Goal: Navigation & Orientation: Find specific page/section

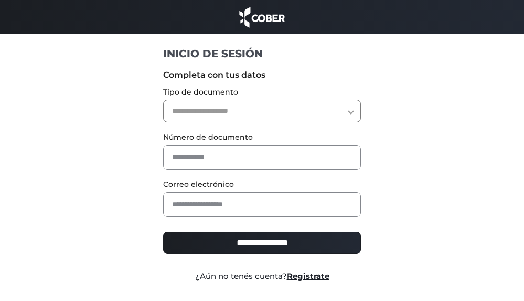
click at [233, 107] on select "**********" at bounding box center [262, 111] width 198 height 23
select select "***"
click at [163, 100] on select "**********" at bounding box center [262, 111] width 198 height 23
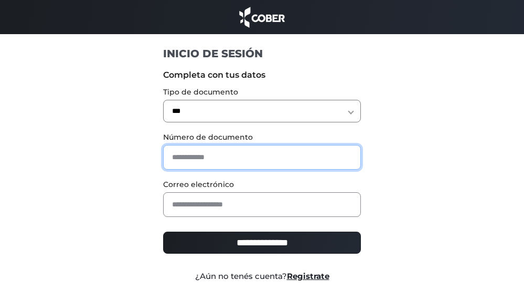
click at [225, 163] on input "text" at bounding box center [262, 157] width 198 height 25
type input "********"
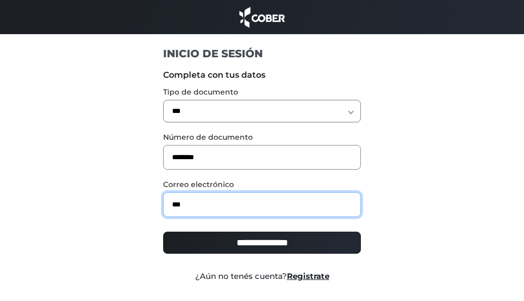
type input "**********"
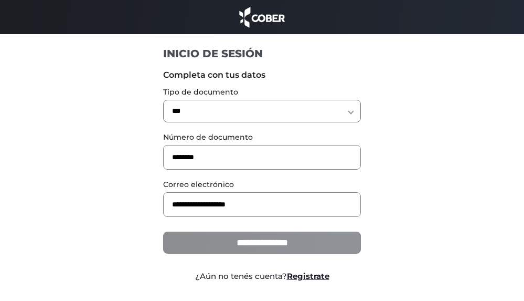
click at [241, 247] on input "**********" at bounding box center [262, 242] width 198 height 22
type input "**********"
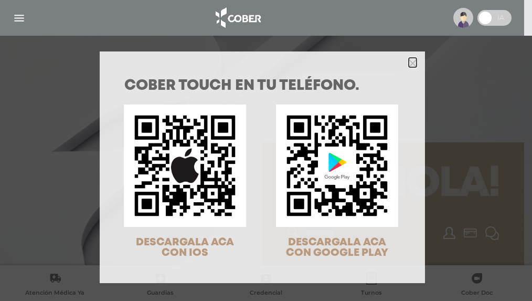
click at [410, 61] on polygon "Close" at bounding box center [413, 63] width 8 height 8
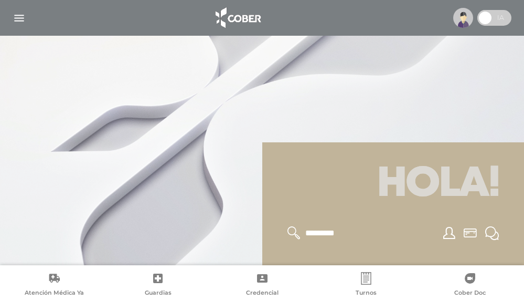
click at [493, 21] on span at bounding box center [495, 18] width 34 height 16
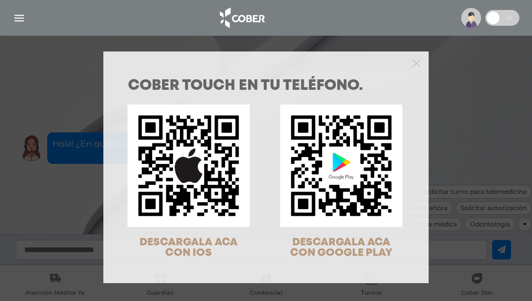
scroll to position [34, 0]
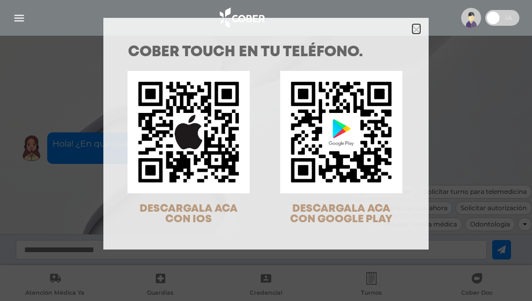
click at [416, 31] on icon "Close" at bounding box center [417, 30] width 8 height 8
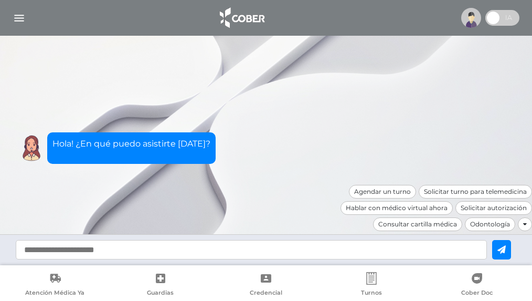
click at [527, 225] on div at bounding box center [525, 224] width 14 height 14
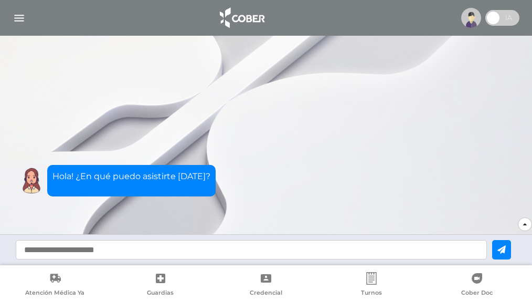
click at [156, 247] on input "text" at bounding box center [251, 249] width 471 height 19
type input "**********"
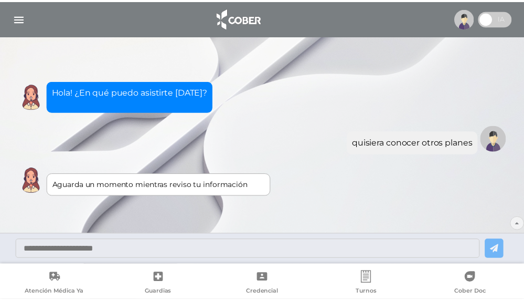
scroll to position [29, 0]
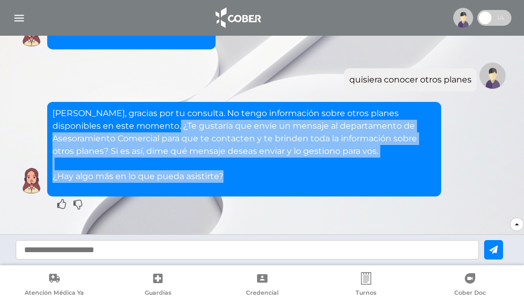
drag, startPoint x: 138, startPoint y: 129, endPoint x: 345, endPoint y: 191, distance: 216.7
click at [345, 191] on div "Hola Carlos, gracias por tu consulta. No tengo información sobre otros planes d…" at bounding box center [244, 149] width 394 height 94
click at [383, 164] on p "Hola Carlos, gracias por tu consulta. No tengo información sobre otros planes d…" at bounding box center [244, 145] width 384 height 76
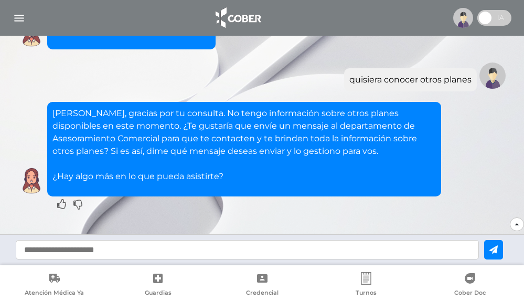
click at [385, 80] on div "quisiera conocer otros planes" at bounding box center [411, 79] width 122 height 13
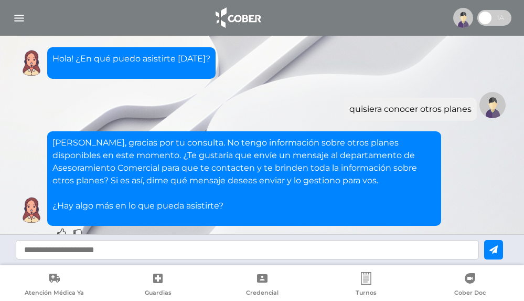
click at [20, 18] on img "button" at bounding box center [19, 18] width 13 height 13
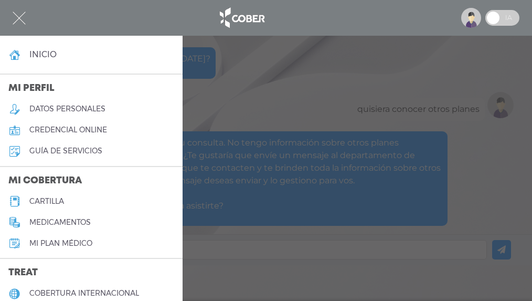
click at [32, 239] on h5 "Mi plan médico" at bounding box center [60, 243] width 63 height 9
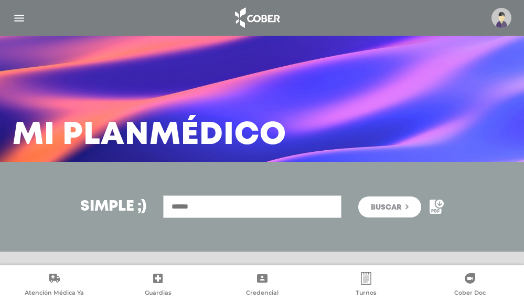
click at [12, 15] on div at bounding box center [262, 17] width 524 height 25
click at [18, 18] on img "button" at bounding box center [19, 18] width 13 height 13
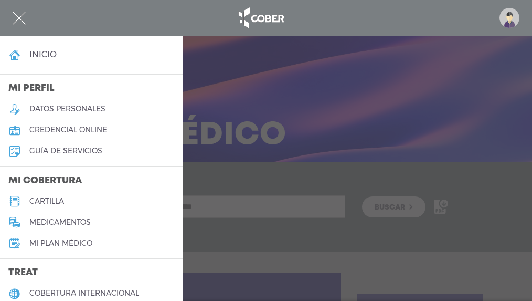
click at [39, 108] on h5 "datos personales" at bounding box center [67, 108] width 76 height 9
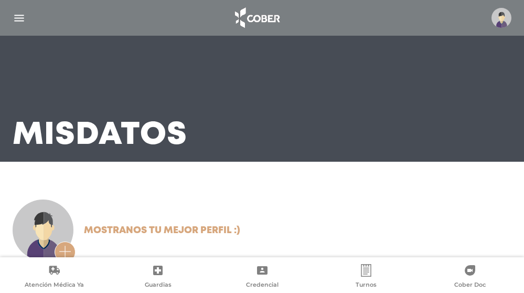
click at [506, 17] on img at bounding box center [502, 18] width 20 height 20
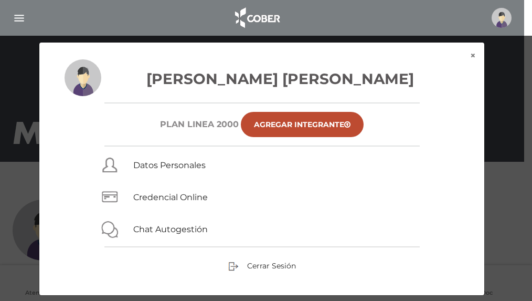
scroll to position [21, 0]
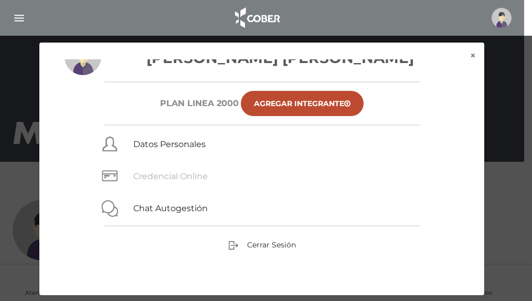
click at [186, 172] on link "Credencial Online" at bounding box center [170, 176] width 75 height 10
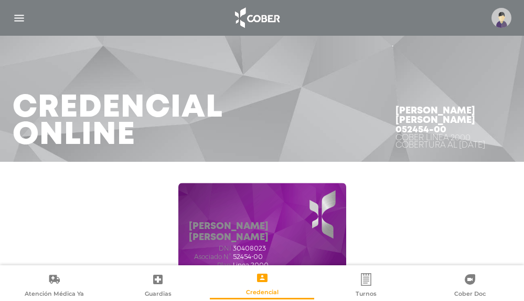
click at [6, 12] on div at bounding box center [262, 17] width 524 height 25
click at [18, 18] on img "button" at bounding box center [19, 18] width 13 height 13
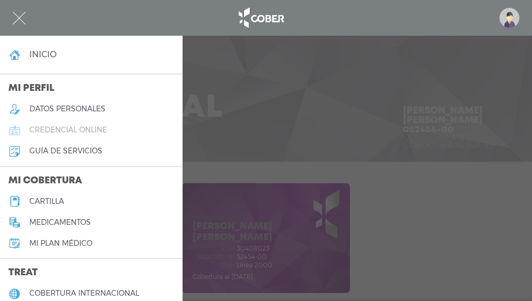
click at [60, 131] on h5 "credencial online" at bounding box center [68, 129] width 78 height 9
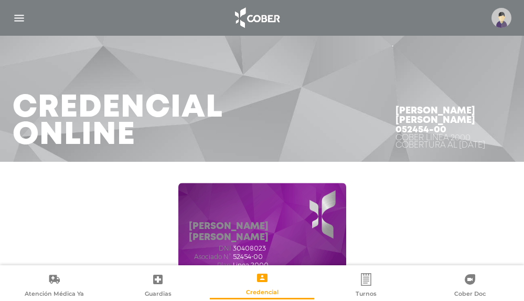
click at [17, 20] on img "button" at bounding box center [19, 18] width 13 height 13
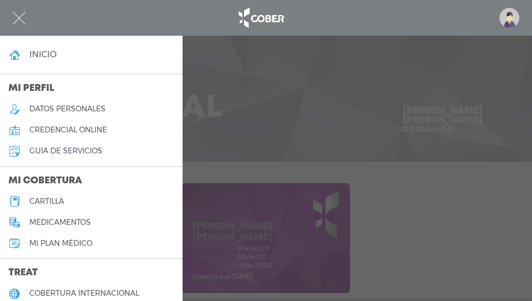
click at [47, 153] on h5 "guía de servicios" at bounding box center [65, 150] width 73 height 9
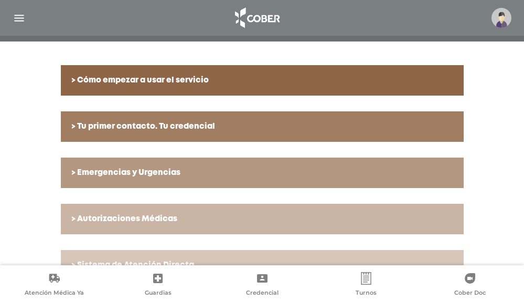
scroll to position [157, 0]
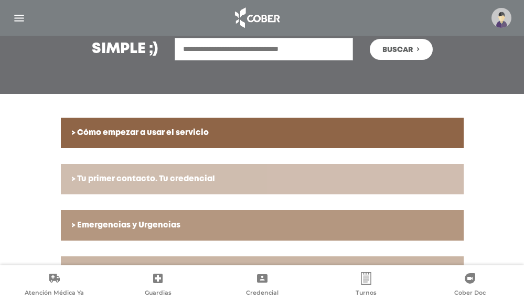
click at [112, 168] on link "> Tu primer contacto. Tu credencial" at bounding box center [262, 179] width 403 height 30
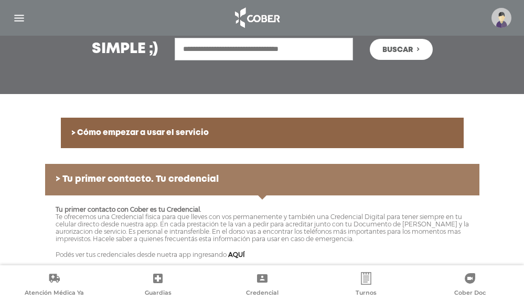
scroll to position [262, 0]
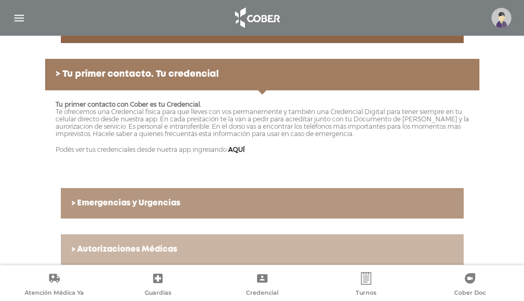
click at [114, 206] on h6 "> Emergencias y Urgencias" at bounding box center [262, 202] width 382 height 9
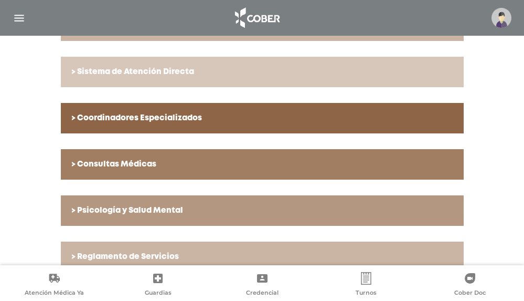
scroll to position [650, 0]
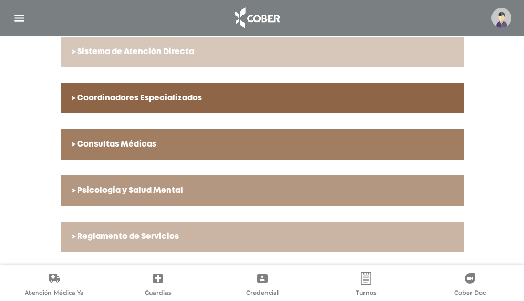
click at [183, 195] on h6 "> Psicología y Salud Mental" at bounding box center [262, 190] width 382 height 9
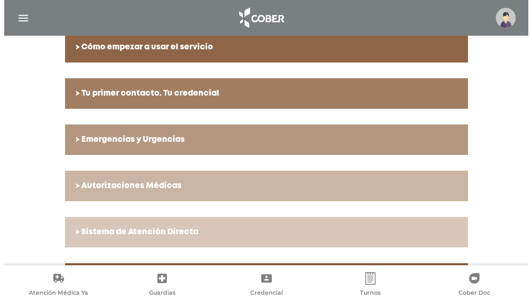
scroll to position [0, 0]
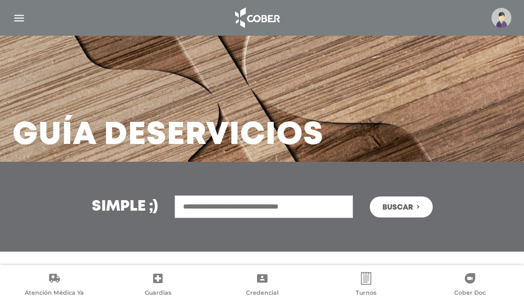
click at [20, 21] on img "button" at bounding box center [19, 18] width 13 height 13
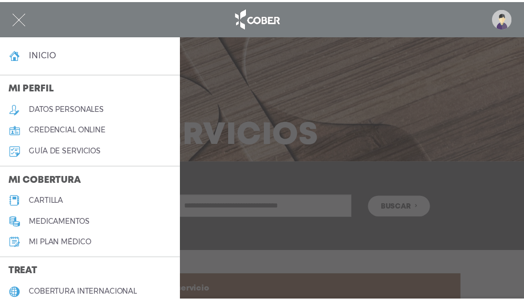
scroll to position [52, 0]
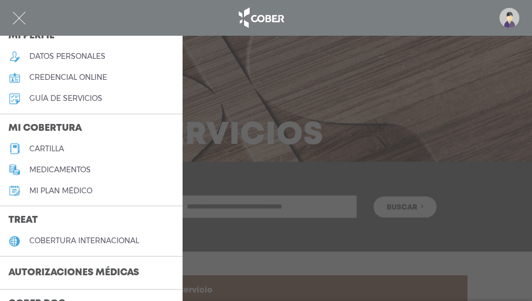
click at [54, 193] on h5 "Mi plan médico" at bounding box center [60, 190] width 63 height 9
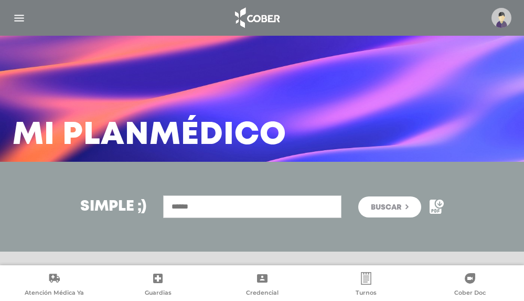
click at [17, 23] on img "button" at bounding box center [19, 18] width 13 height 13
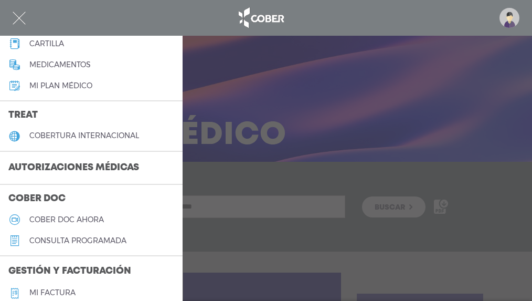
scroll to position [210, 0]
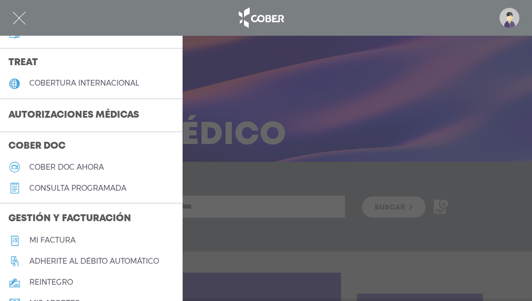
click at [60, 188] on h5 "consulta programada" at bounding box center [77, 188] width 97 height 9
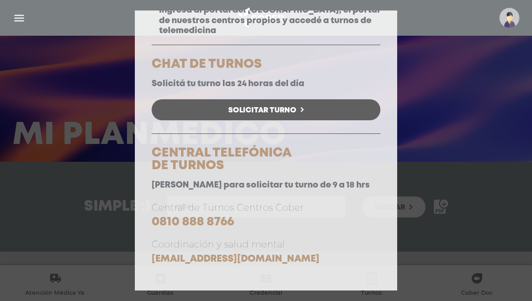
scroll to position [166, 0]
click at [18, 14] on div "Consulta Programada Elegí la opción que se ajuste a tu necesidad y hacé click p…" at bounding box center [266, 150] width 532 height 301
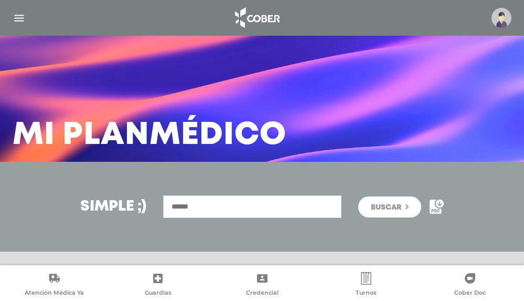
click at [18, 17] on img "button" at bounding box center [19, 18] width 13 height 13
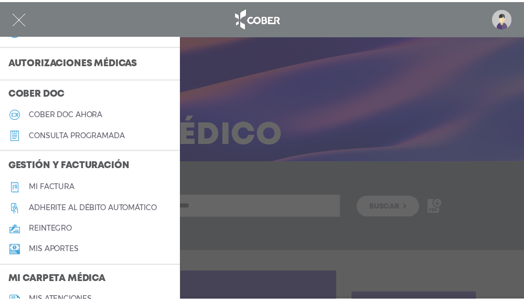
scroll to position [315, 0]
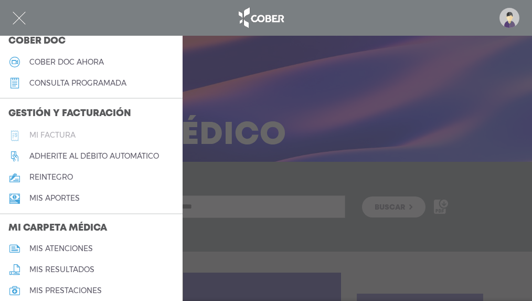
click at [61, 133] on h5 "Mi factura" at bounding box center [52, 135] width 46 height 9
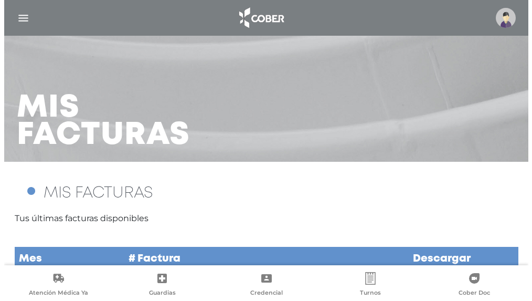
scroll to position [44, 0]
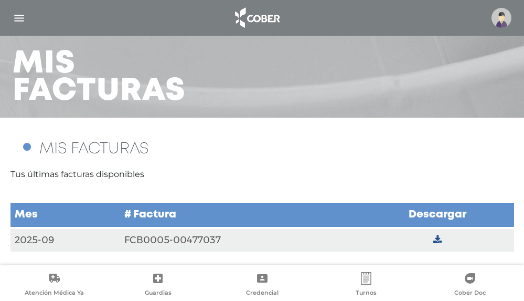
click at [436, 239] on icon at bounding box center [438, 239] width 9 height 9
click at [509, 17] on img at bounding box center [502, 18] width 20 height 20
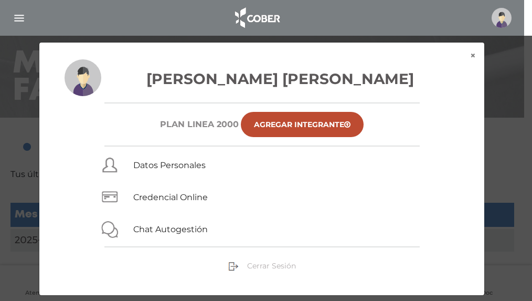
click at [255, 266] on span "Cerrar Sesión" at bounding box center [271, 265] width 49 height 9
